Goal: Find specific page/section: Find specific page/section

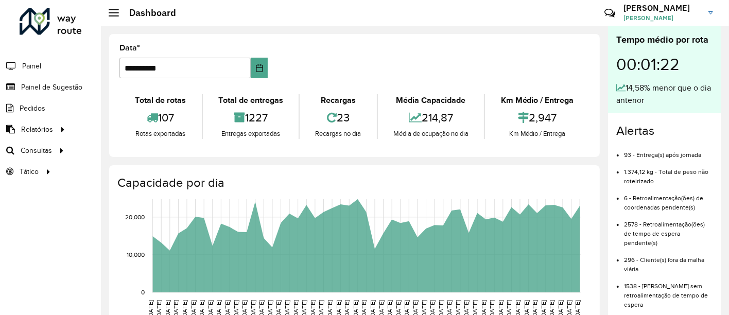
click at [243, 39] on div "**********" at bounding box center [354, 95] width 491 height 123
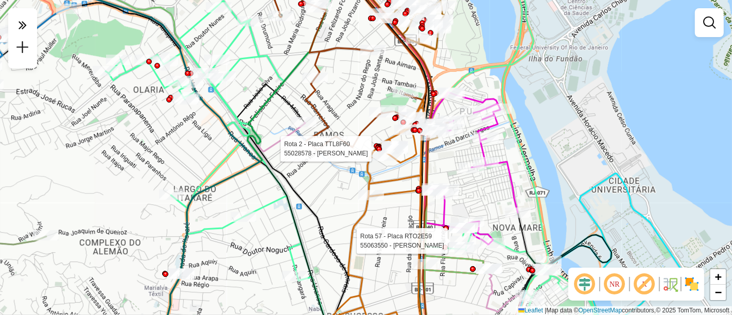
drag, startPoint x: 521, startPoint y: 223, endPoint x: 501, endPoint y: 76, distance: 148.1
click at [501, 213] on icon at bounding box center [519, 280] width 46 height 134
